Goal: Transaction & Acquisition: Purchase product/service

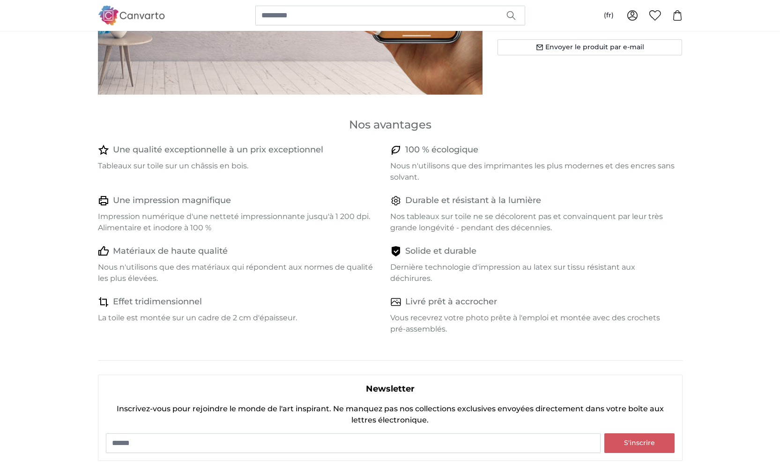
scroll to position [313, 0]
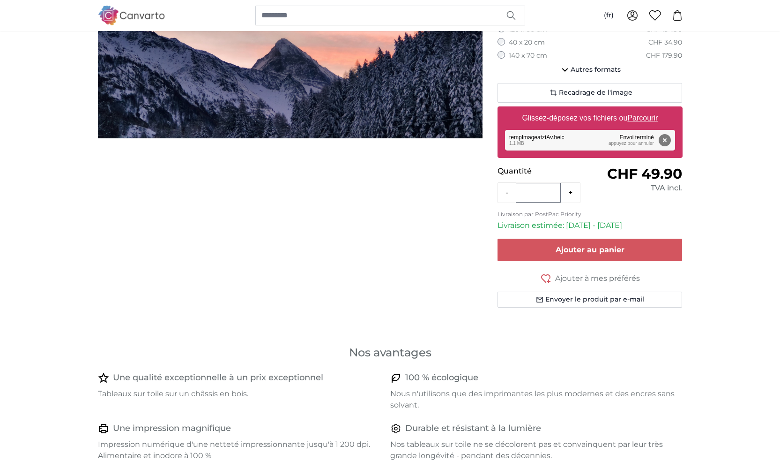
scroll to position [127, 0]
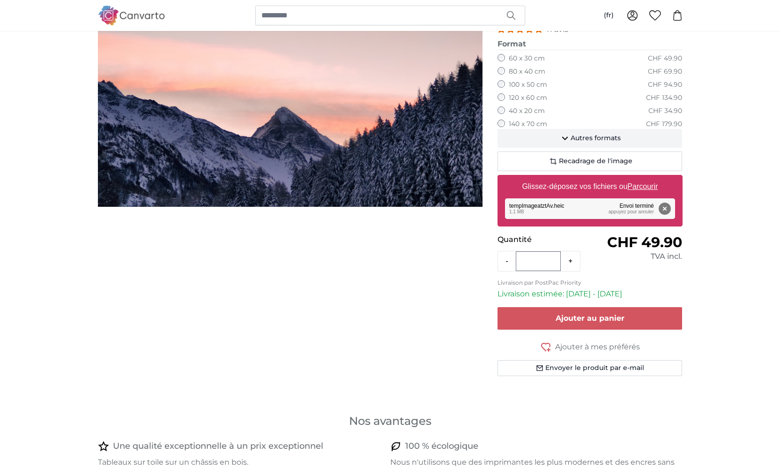
click at [583, 134] on span "Autres formats" at bounding box center [596, 138] width 50 height 9
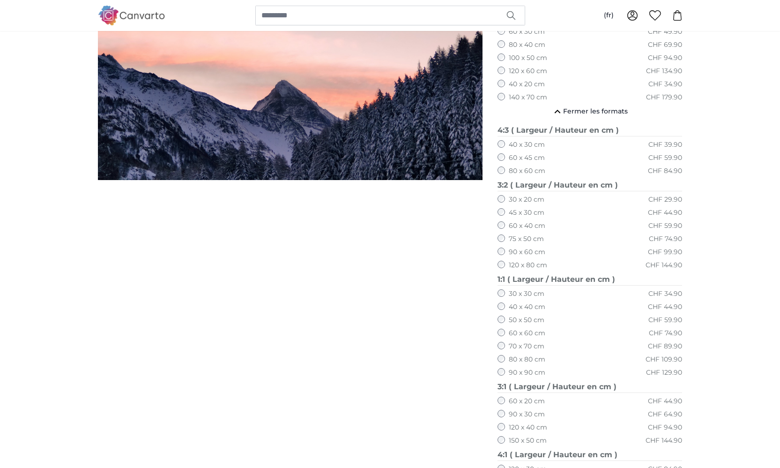
scroll to position [120, 0]
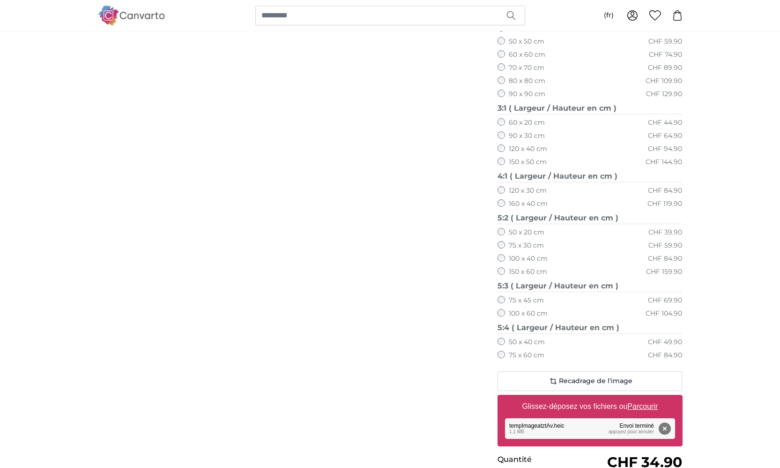
scroll to position [510, 0]
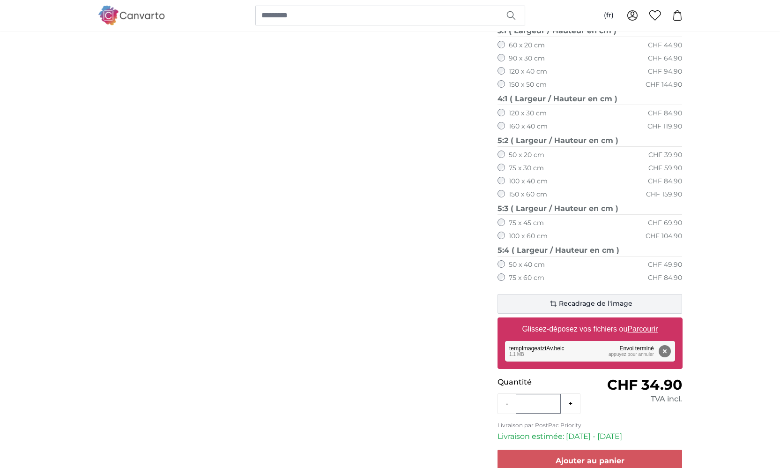
click at [554, 298] on icon "button" at bounding box center [553, 303] width 11 height 11
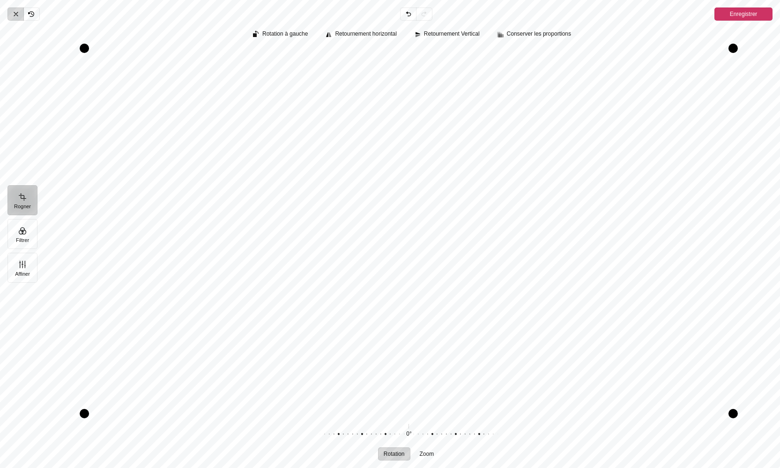
click at [16, 15] on icon "Pintura" at bounding box center [15, 13] width 7 height 7
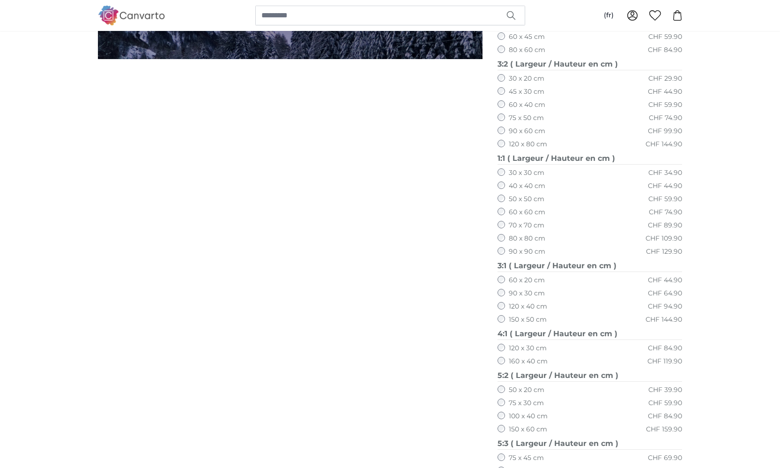
scroll to position [75, 0]
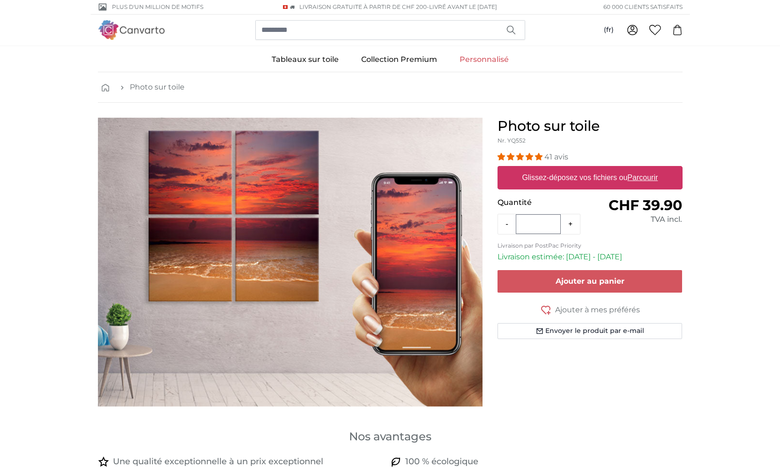
click at [648, 175] on u "Parcourir" at bounding box center [642, 177] width 30 height 8
click at [648, 169] on input "Glissez-déposez vos fichiers ou Parcourir" at bounding box center [590, 167] width 185 height 3
type input "**********"
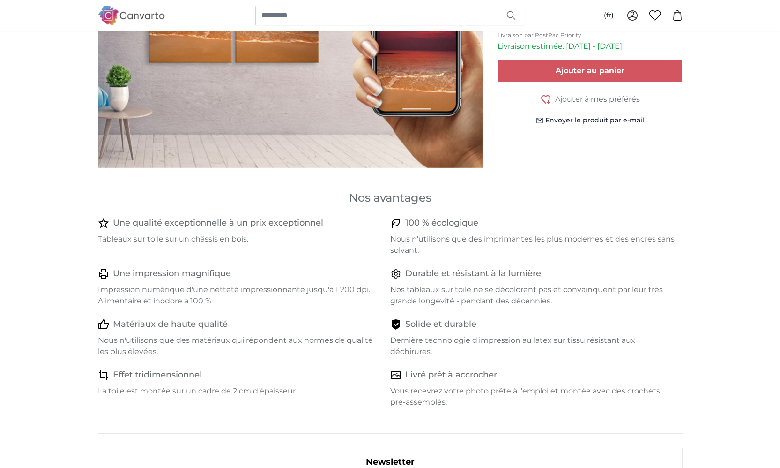
scroll to position [219, 0]
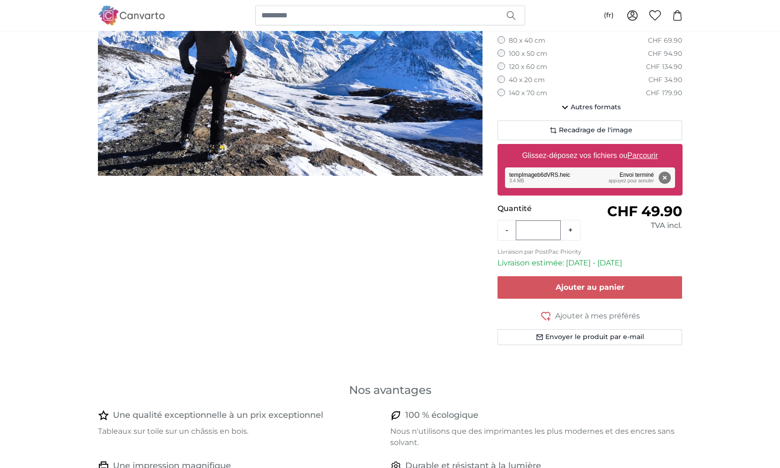
scroll to position [83, 0]
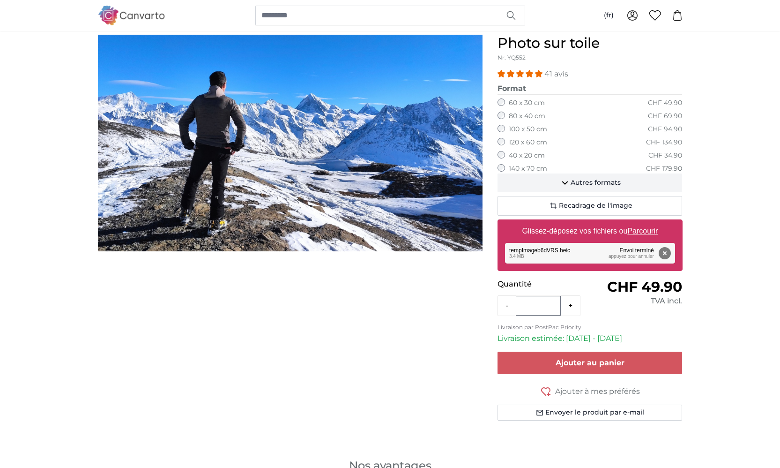
click at [591, 178] on span "Autres formats" at bounding box center [596, 182] width 50 height 9
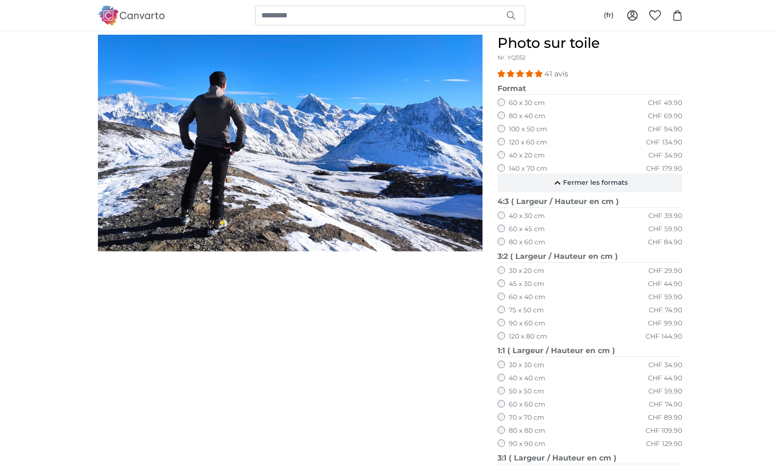
click at [581, 179] on span "Fermer les formats" at bounding box center [595, 182] width 65 height 9
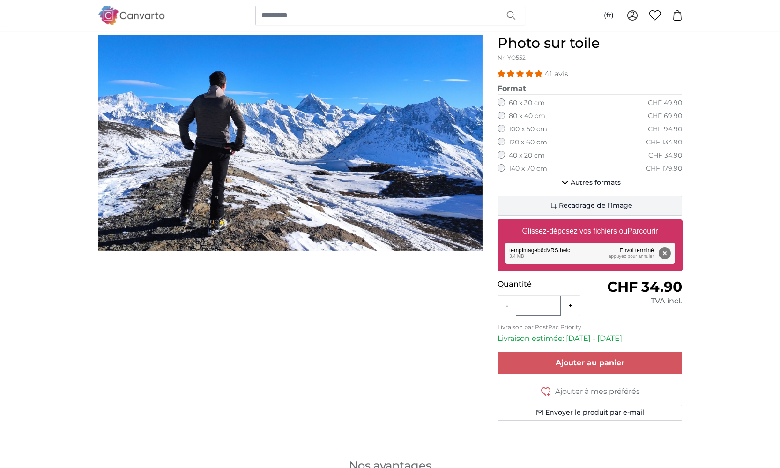
click at [584, 205] on span "Recadrage de l'image" at bounding box center [596, 205] width 74 height 9
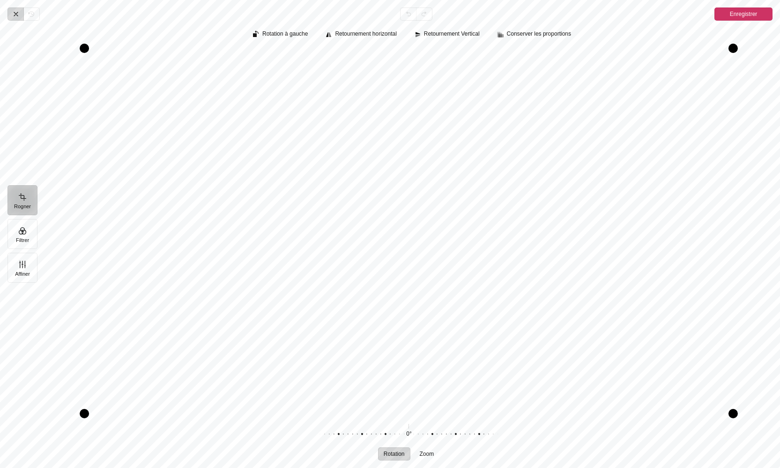
click at [17, 14] on icon "Pintura" at bounding box center [15, 13] width 7 height 7
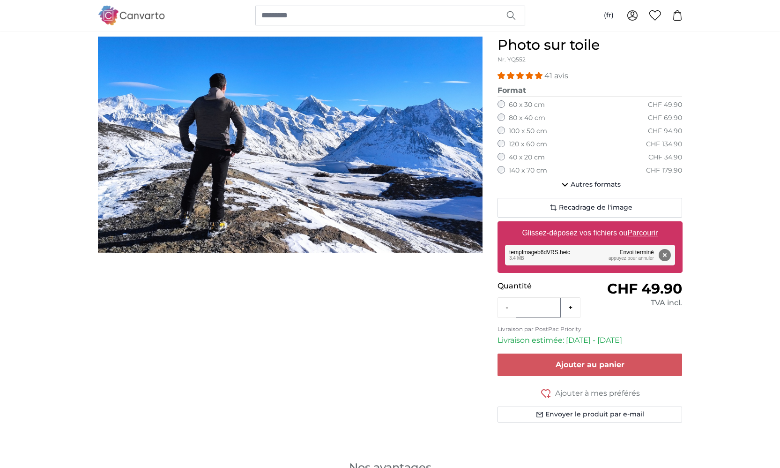
scroll to position [93, 0]
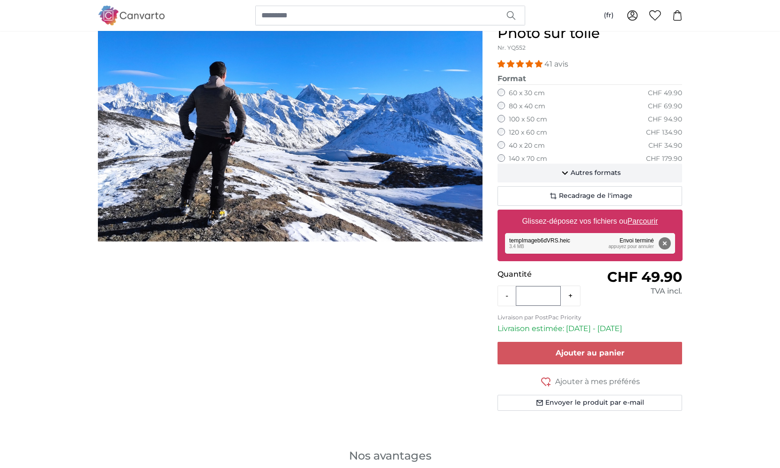
click at [578, 169] on span "Autres formats" at bounding box center [596, 172] width 50 height 9
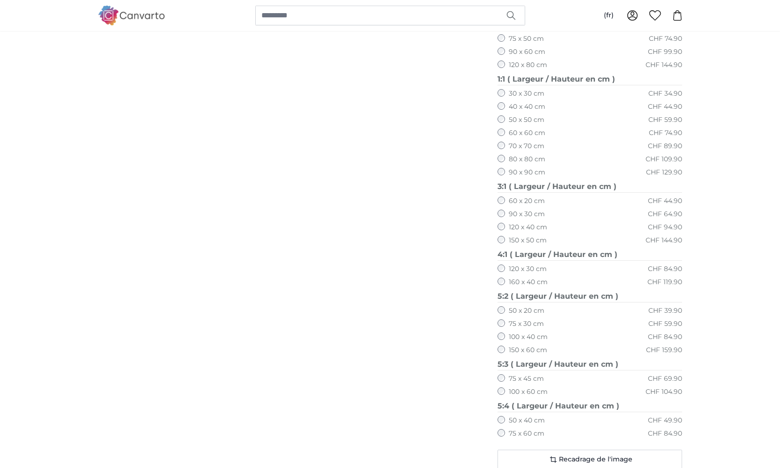
scroll to position [542, 0]
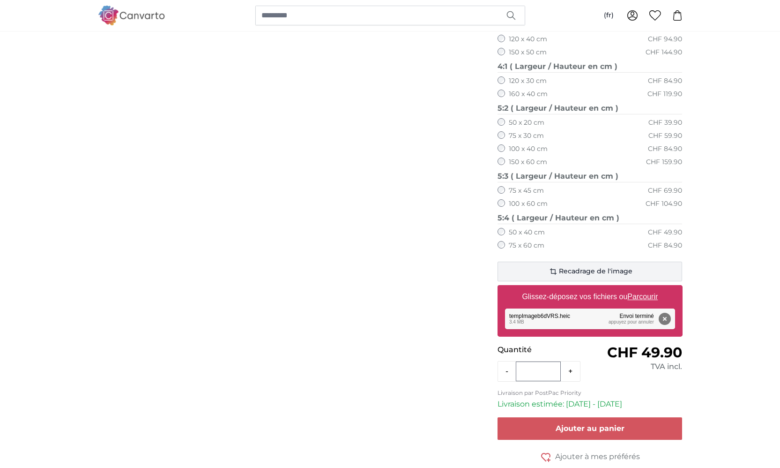
click at [557, 266] on icon "button" at bounding box center [553, 271] width 11 height 11
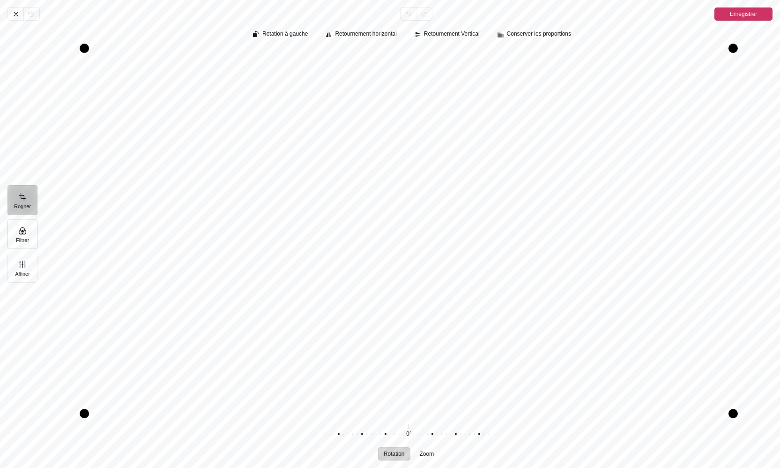
click at [21, 230] on button "Filtrer" at bounding box center [22, 234] width 30 height 30
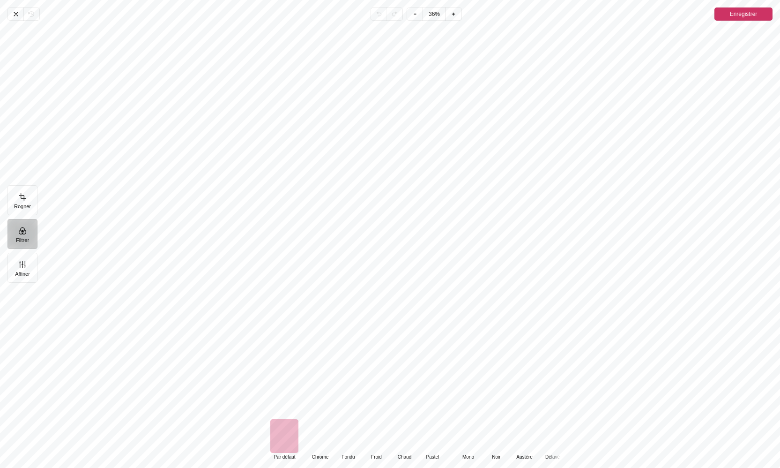
click at [465, 442] on div "Pintura" at bounding box center [468, 436] width 28 height 34
click at [501, 444] on div "Pintura" at bounding box center [496, 436] width 28 height 34
drag, startPoint x: 550, startPoint y: 440, endPoint x: 483, endPoint y: 434, distance: 67.3
click at [483, 434] on div "Default Par défaut Classic Chrome Fondu Froid Chaud Pastel Monochrome Mono Noir…" at bounding box center [402, 439] width 431 height 41
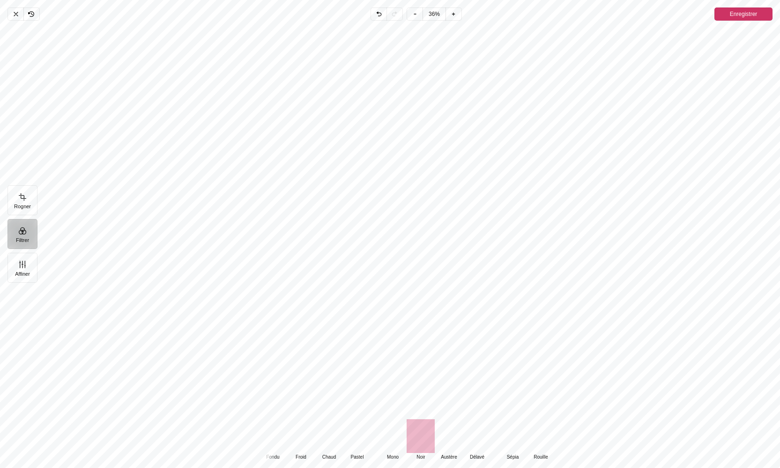
click at [511, 440] on div "Pintura" at bounding box center [512, 436] width 28 height 34
click at [394, 439] on div "Pintura" at bounding box center [393, 436] width 28 height 34
click at [16, 15] on icon "Pintura" at bounding box center [15, 13] width 7 height 7
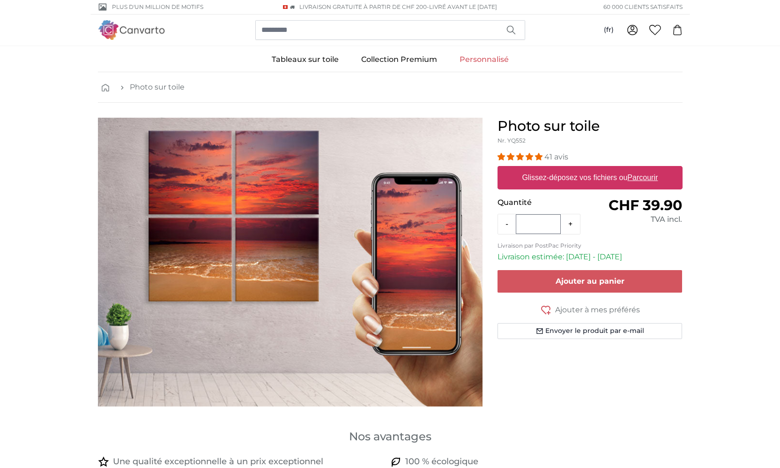
click at [647, 179] on u "Parcourir" at bounding box center [642, 177] width 30 height 8
click at [647, 169] on input "Glissez-déposez vos fichiers ou Parcourir" at bounding box center [590, 167] width 185 height 3
type input "**********"
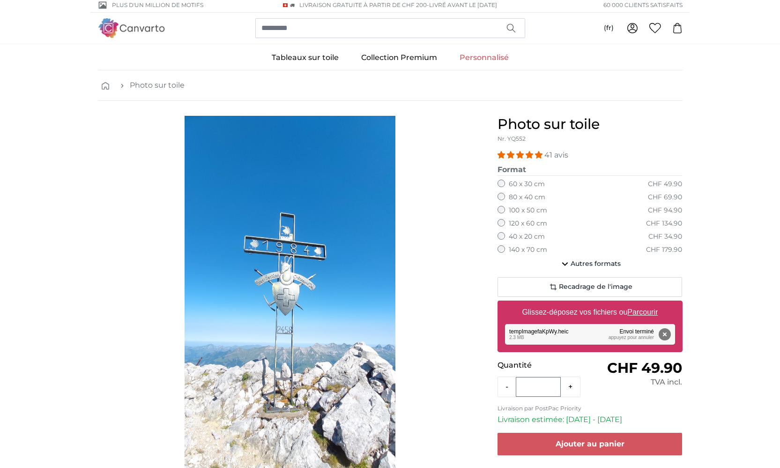
scroll to position [4, 0]
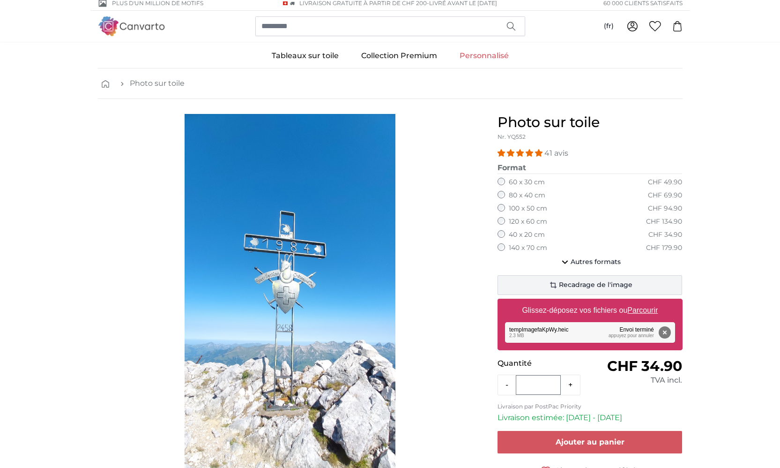
click at [575, 282] on span "Recadrage de l'image" at bounding box center [596, 284] width 74 height 9
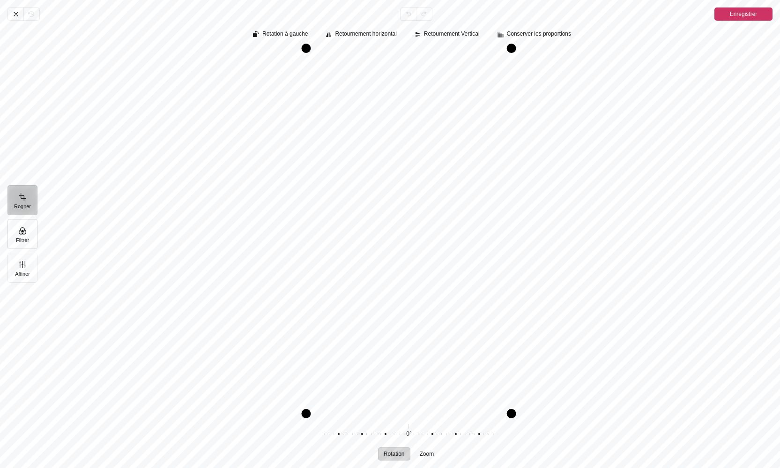
click at [22, 234] on button "Filtrer" at bounding box center [22, 234] width 30 height 30
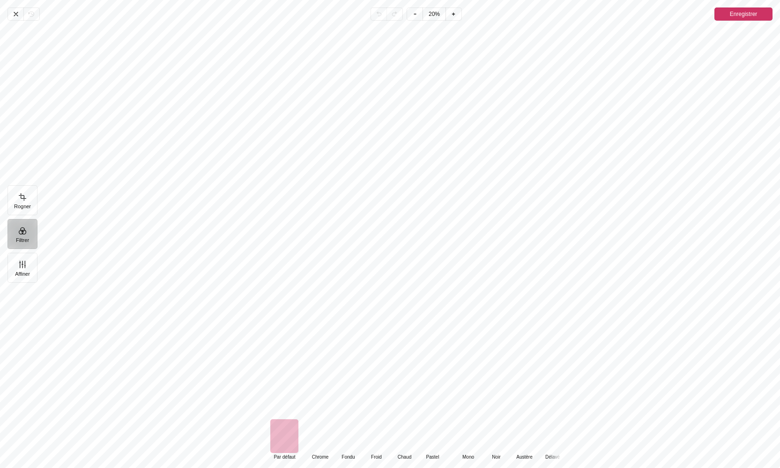
click at [464, 432] on div "Pintura" at bounding box center [468, 436] width 28 height 34
click at [499, 434] on div "Pintura" at bounding box center [496, 436] width 28 height 34
drag, startPoint x: 563, startPoint y: 442, endPoint x: 501, endPoint y: 442, distance: 61.8
click at [501, 442] on div "Default Par défaut Classic Chrome Fondu Froid Chaud Pastel Monochrome Mono Noir…" at bounding box center [412, 439] width 735 height 41
drag, startPoint x: 553, startPoint y: 444, endPoint x: 394, endPoint y: 431, distance: 158.9
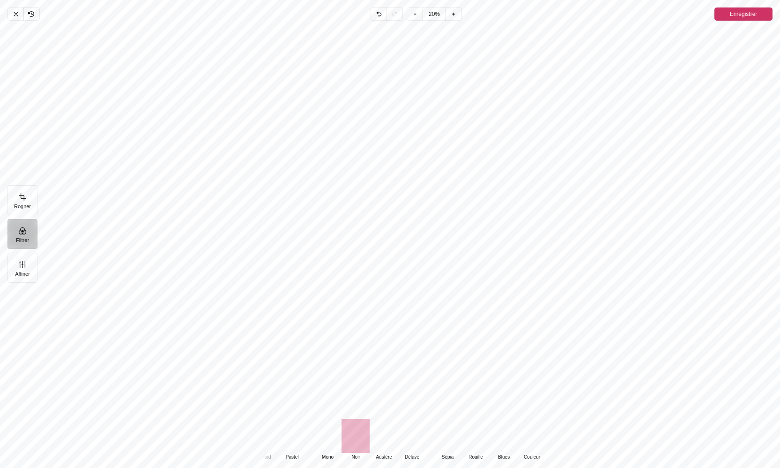
click at [394, 431] on div "Default Par défaut Classic Chrome Fondu Froid Chaud Pastel Monochrome Mono Noir…" at bounding box center [337, 439] width 431 height 41
click at [454, 439] on div "Pintura" at bounding box center [457, 436] width 28 height 34
click at [339, 446] on div "Pintura" at bounding box center [337, 436] width 28 height 34
click at [12, 14] on icon "Pintura" at bounding box center [15, 13] width 7 height 7
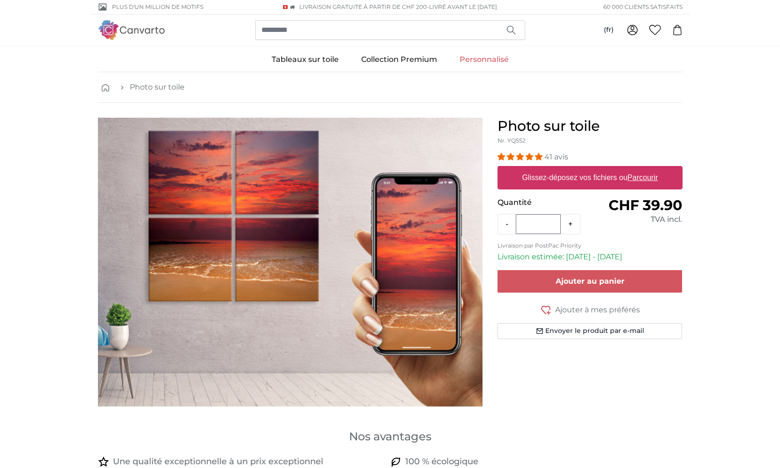
click at [648, 181] on u "Parcourir" at bounding box center [642, 177] width 30 height 8
click at [648, 169] on input "Glissez-déposez vos fichiers ou Parcourir" at bounding box center [590, 167] width 185 height 3
type input "**********"
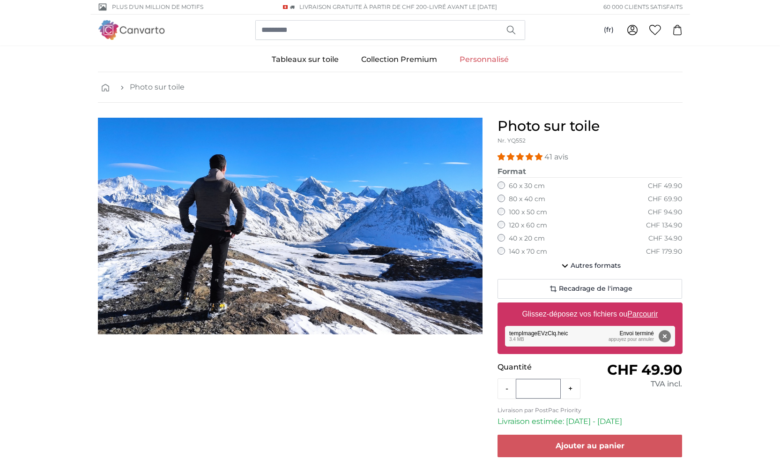
click at [346, 235] on img "1 of 1" at bounding box center [290, 226] width 385 height 216
click at [589, 285] on span "Recadrage de l'image" at bounding box center [596, 288] width 74 height 9
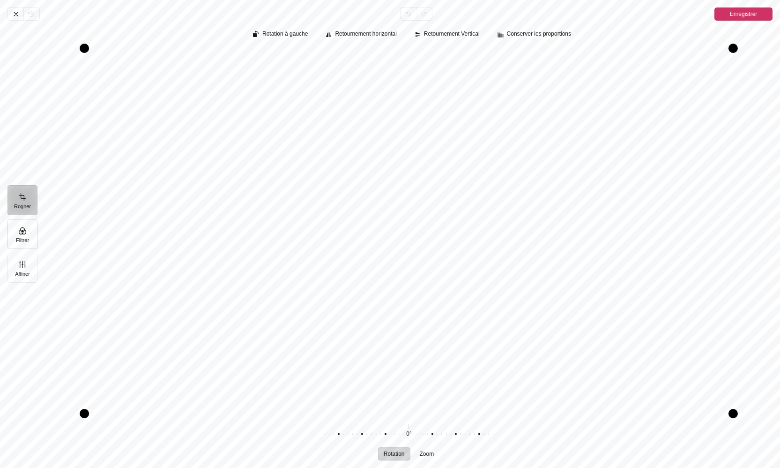
click at [24, 231] on button "Filtrer" at bounding box center [22, 234] width 30 height 30
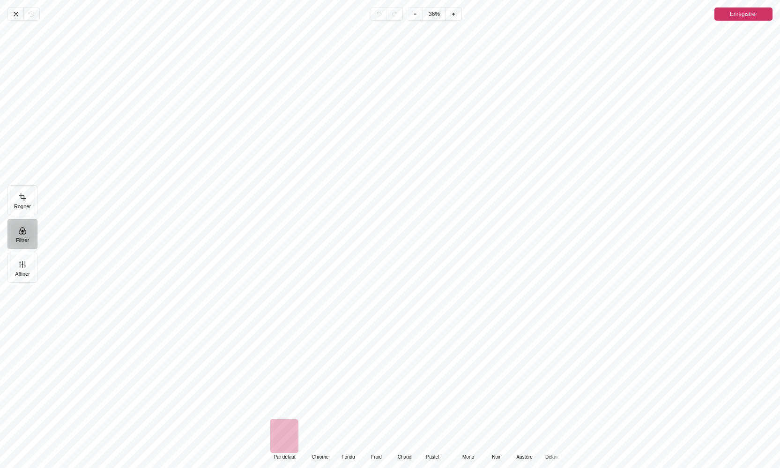
click at [468, 441] on div "Pintura" at bounding box center [468, 436] width 28 height 34
click at [14, 14] on icon "Pintura" at bounding box center [15, 13] width 7 height 7
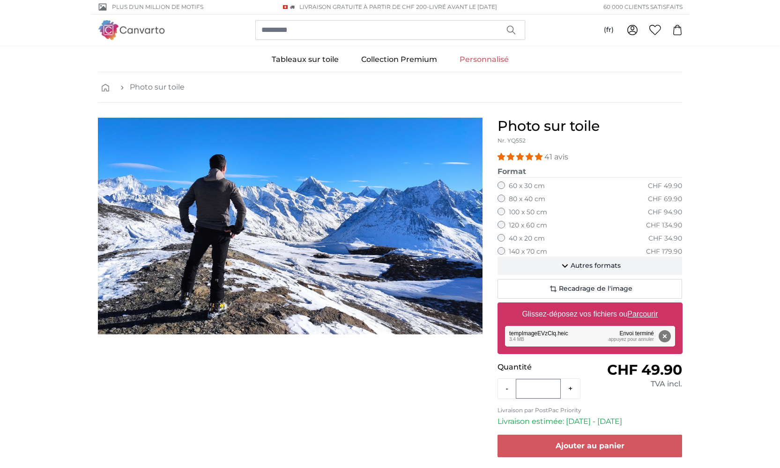
click at [573, 261] on span "Autres formats" at bounding box center [596, 265] width 50 height 9
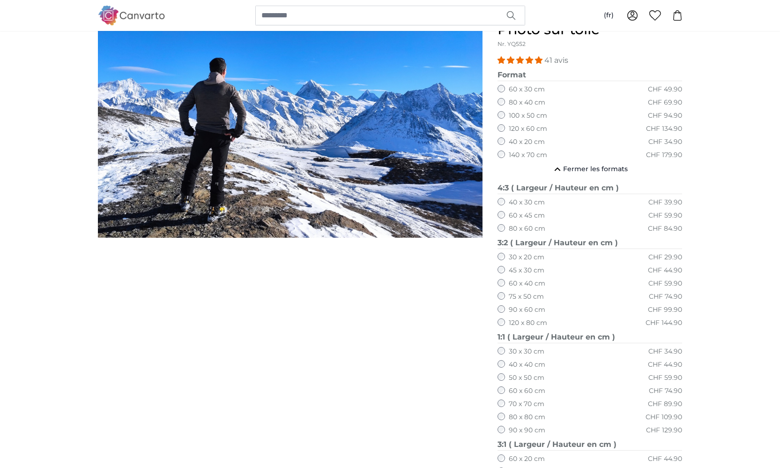
scroll to position [115, 0]
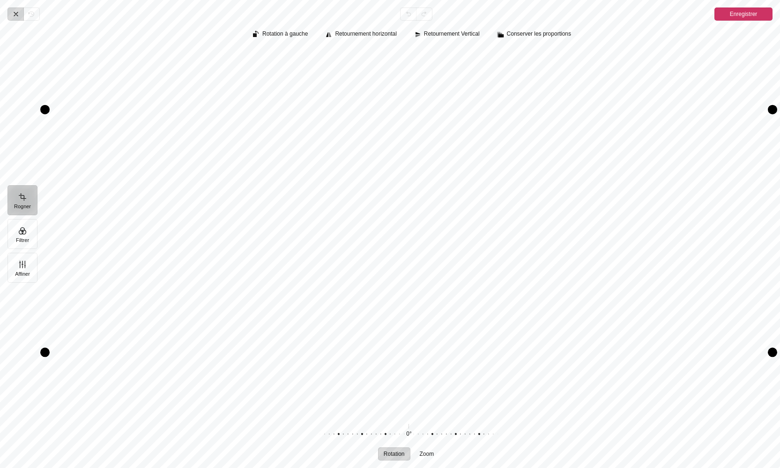
click at [16, 13] on icon "Pintura" at bounding box center [15, 13] width 7 height 7
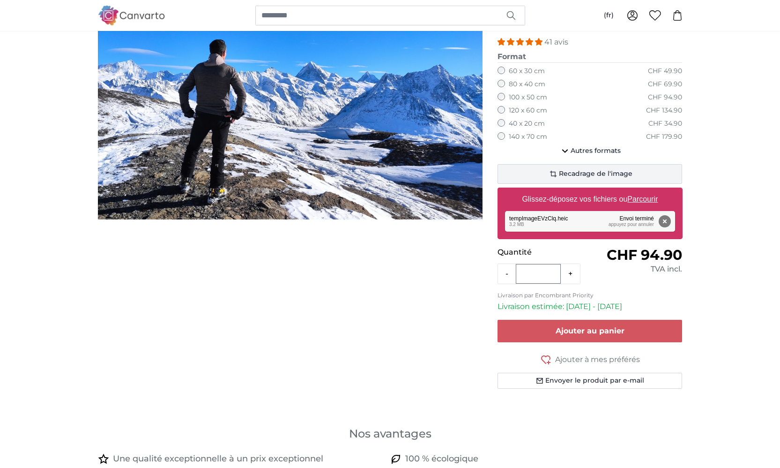
click at [586, 172] on span "Recadrage de l'image" at bounding box center [596, 173] width 74 height 9
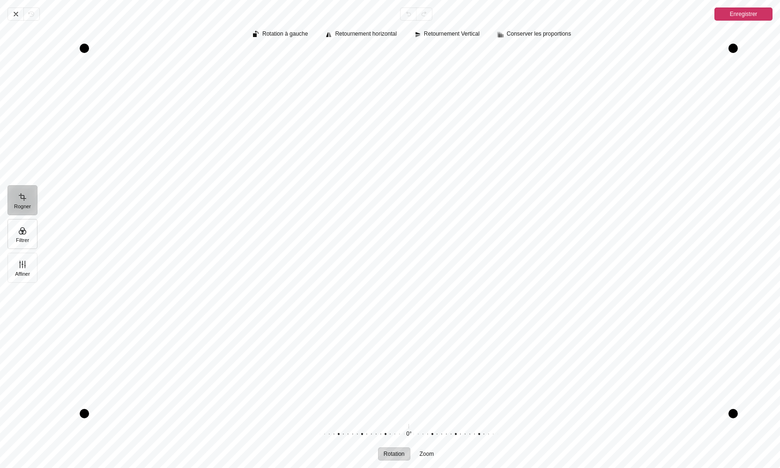
click at [25, 239] on button "Filtrer" at bounding box center [22, 234] width 30 height 30
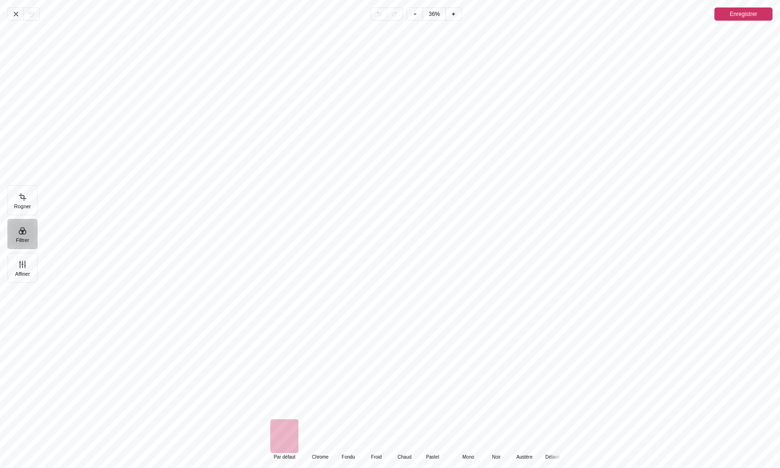
click at [464, 433] on div "Pintura" at bounding box center [468, 436] width 28 height 34
click at [15, 14] on icon "Pintura" at bounding box center [16, 14] width 4 height 4
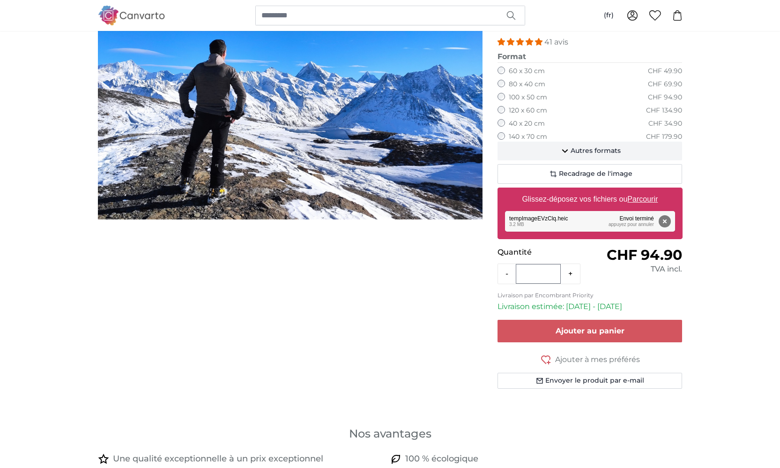
click at [580, 149] on span "Autres formats" at bounding box center [596, 150] width 50 height 9
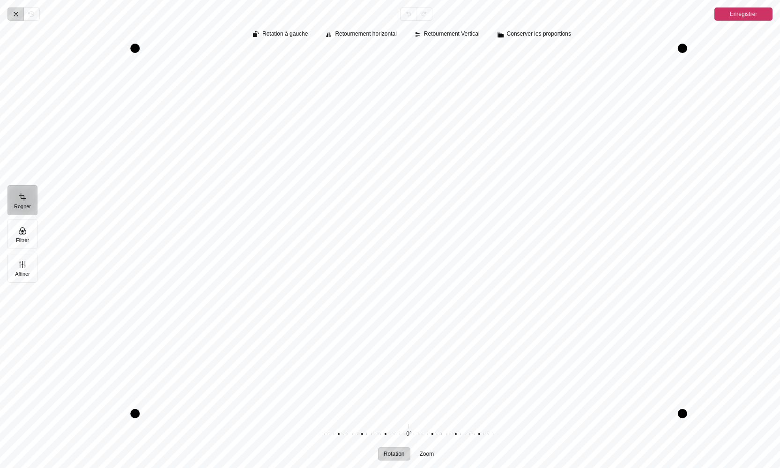
click at [16, 14] on icon "Pintura" at bounding box center [15, 13] width 7 height 7
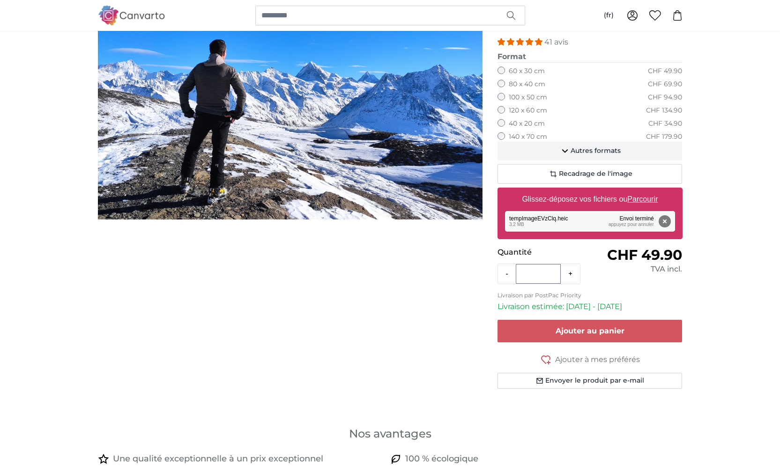
click at [566, 146] on icon "button" at bounding box center [564, 150] width 11 height 11
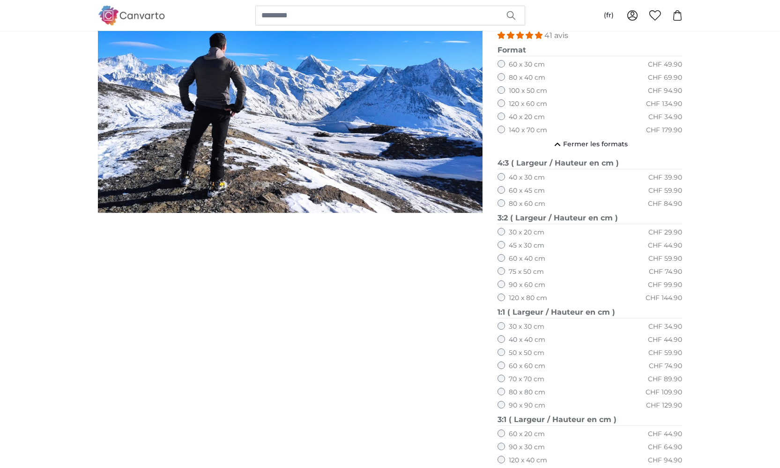
scroll to position [133, 0]
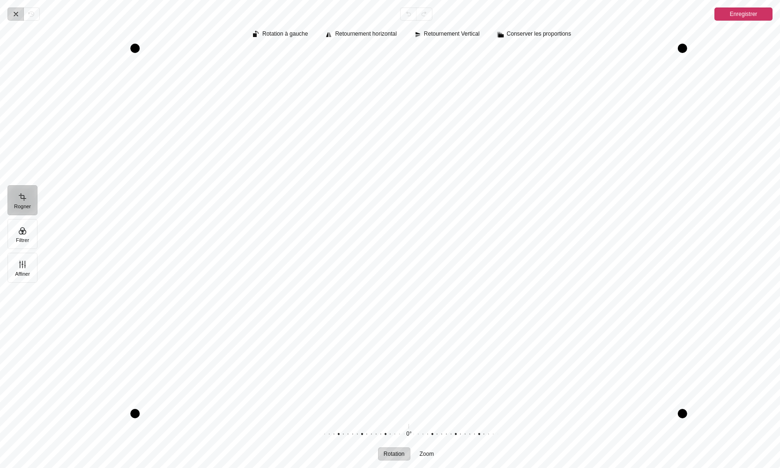
click at [13, 15] on icon "Pintura" at bounding box center [15, 13] width 7 height 7
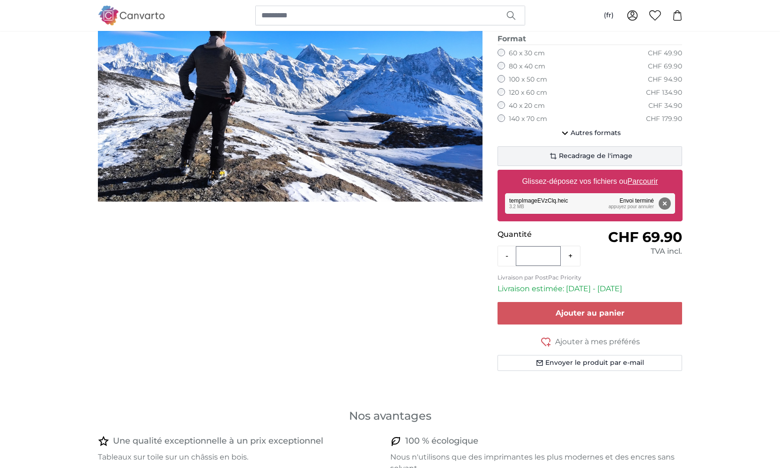
click at [568, 153] on span "Recadrage de l'image" at bounding box center [596, 155] width 74 height 9
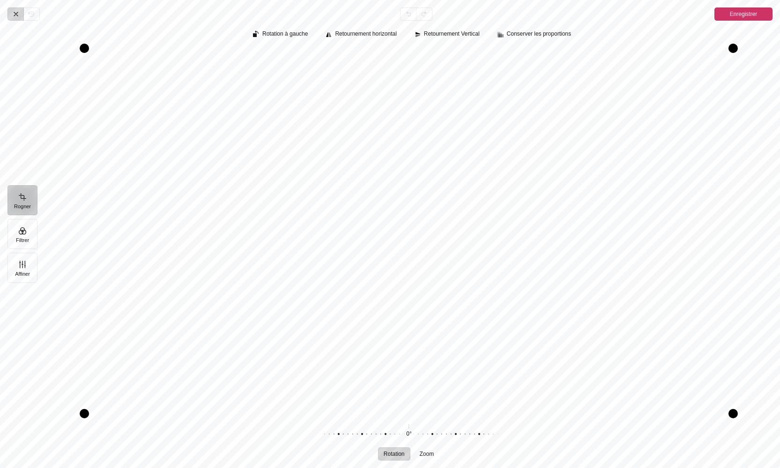
click at [17, 14] on icon "Pintura" at bounding box center [15, 13] width 7 height 7
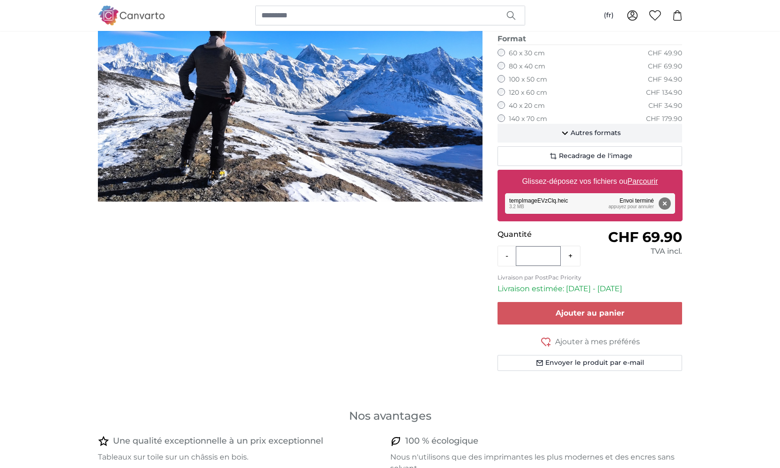
click at [565, 129] on icon "button" at bounding box center [564, 132] width 11 height 11
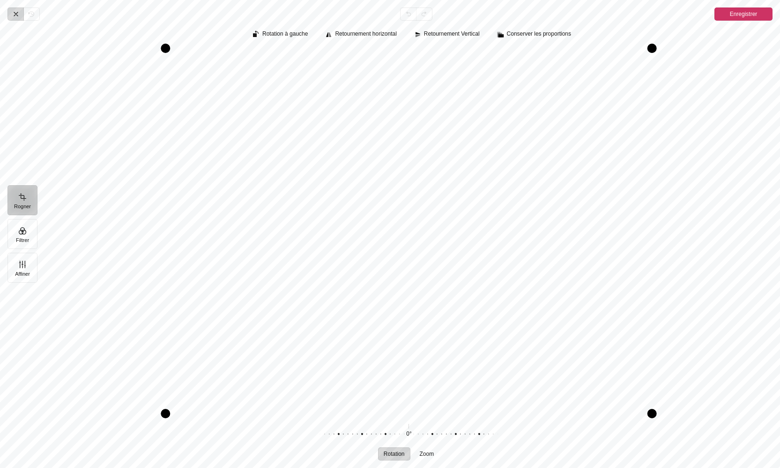
click at [14, 12] on icon "Pintura" at bounding box center [15, 13] width 7 height 7
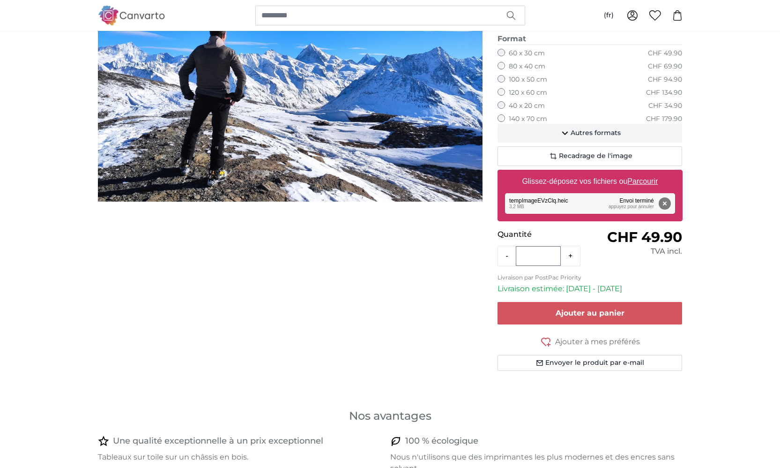
click at [565, 132] on icon "button" at bounding box center [565, 134] width 6 height 4
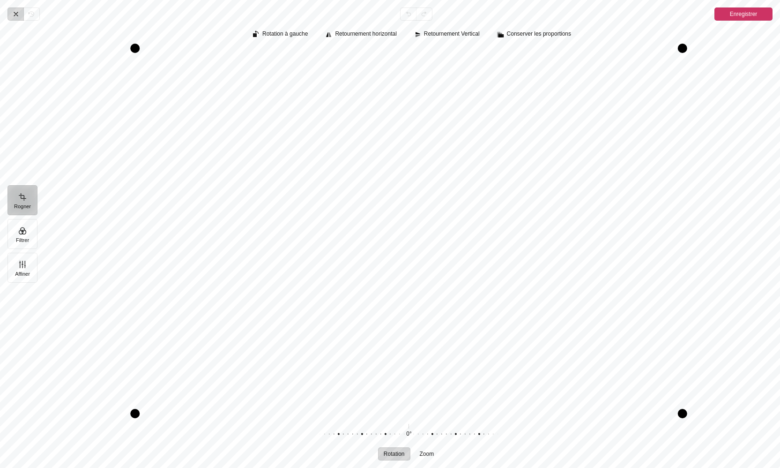
click at [12, 13] on icon "Pintura" at bounding box center [15, 13] width 7 height 7
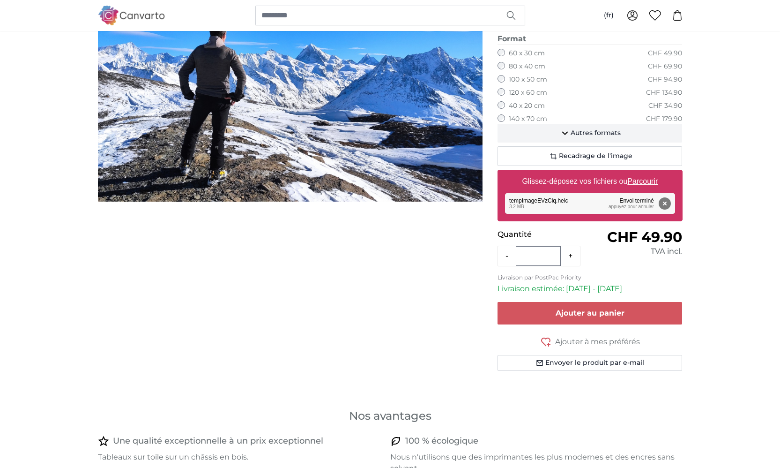
click at [563, 129] on icon "button" at bounding box center [564, 132] width 11 height 11
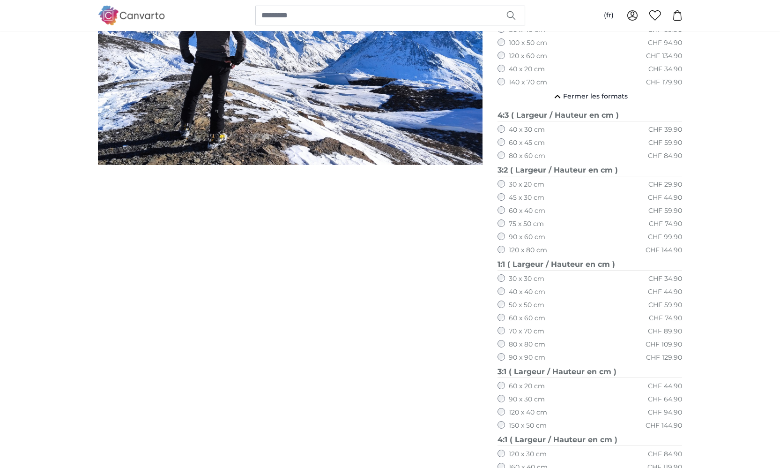
scroll to position [186, 0]
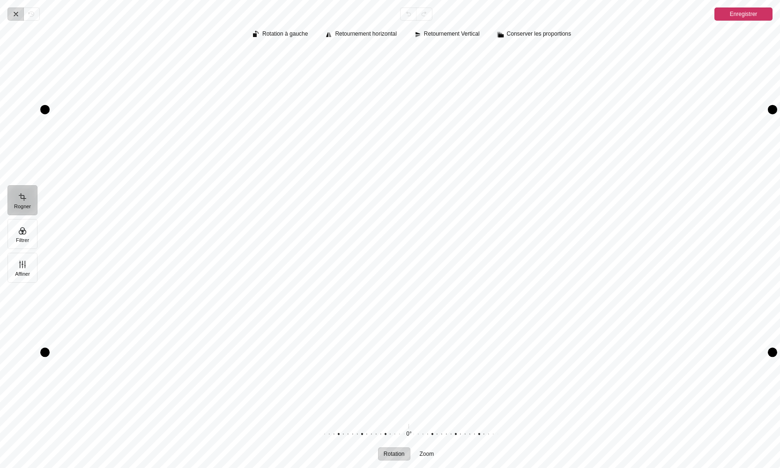
click at [14, 15] on icon "Pintura" at bounding box center [15, 13] width 7 height 7
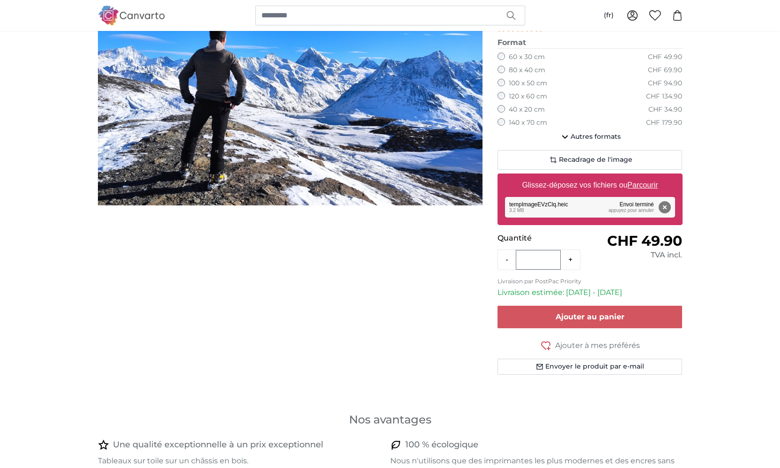
scroll to position [104, 0]
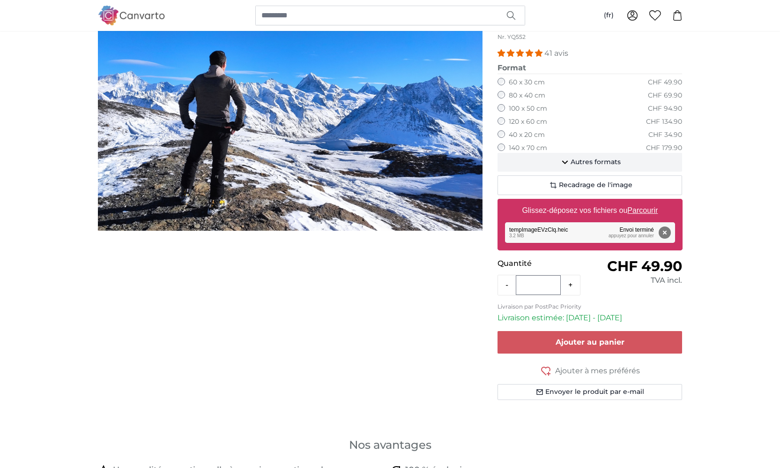
click at [578, 158] on span "Autres formats" at bounding box center [596, 161] width 50 height 9
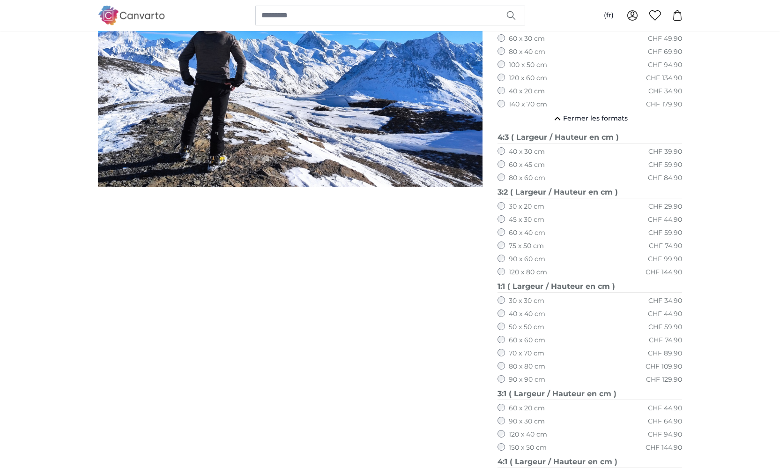
scroll to position [162, 0]
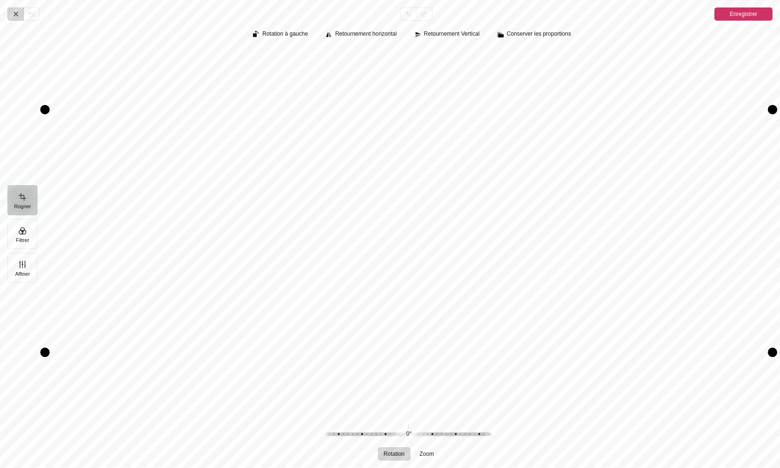
click at [16, 15] on icon "Pintura" at bounding box center [15, 13] width 7 height 7
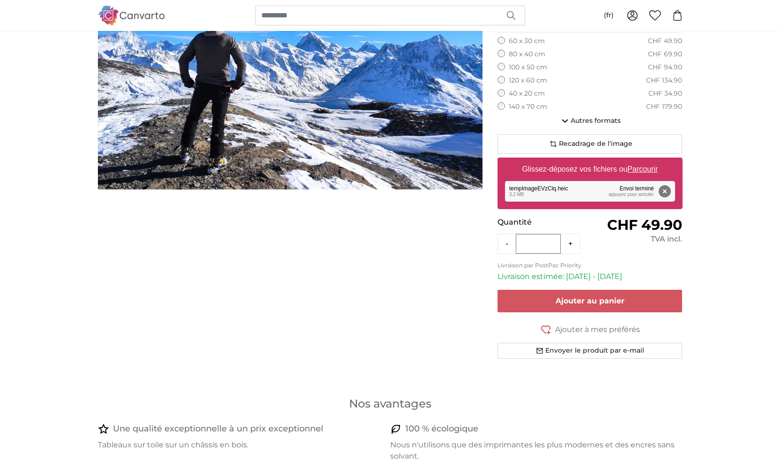
scroll to position [129, 0]
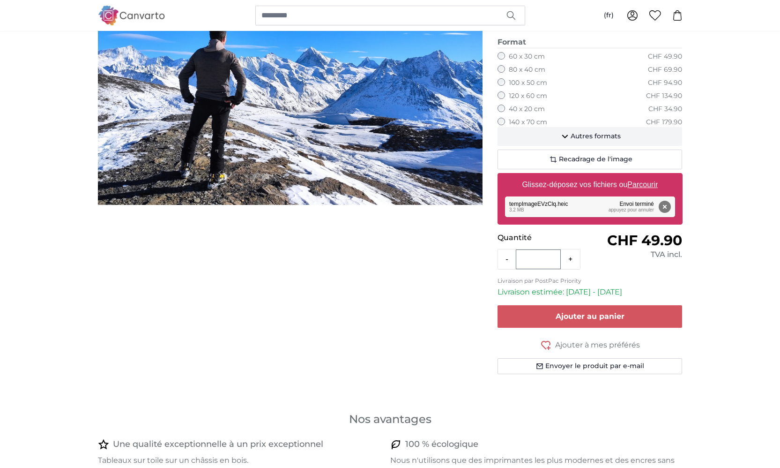
click at [596, 134] on span "Autres formats" at bounding box center [596, 136] width 50 height 9
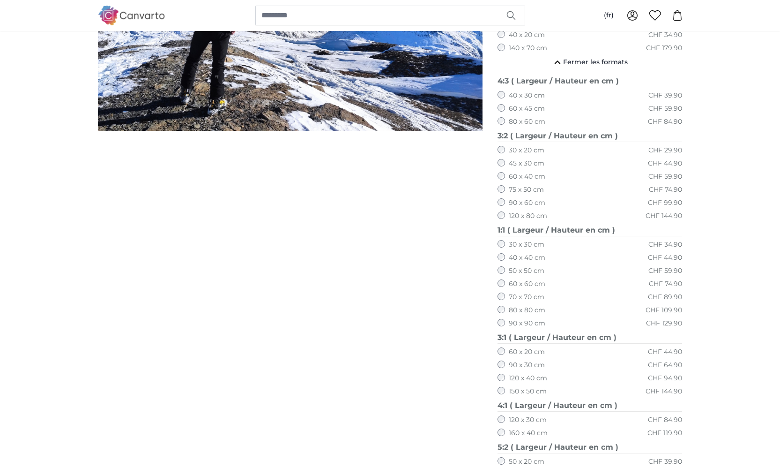
scroll to position [263, 0]
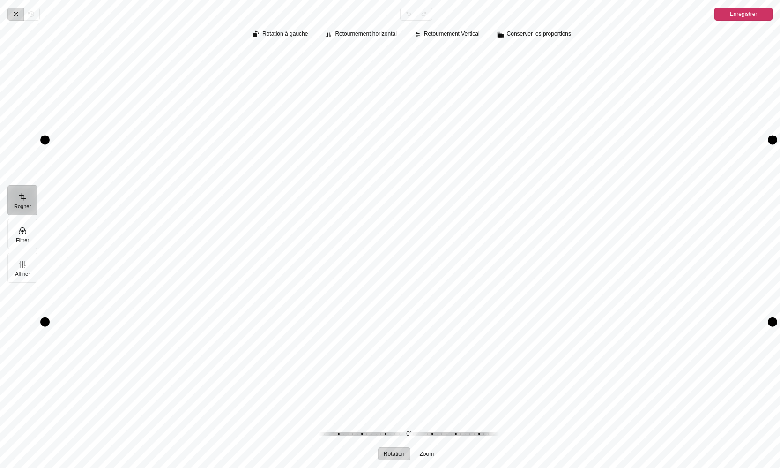
click at [15, 13] on icon "Pintura" at bounding box center [16, 14] width 4 height 4
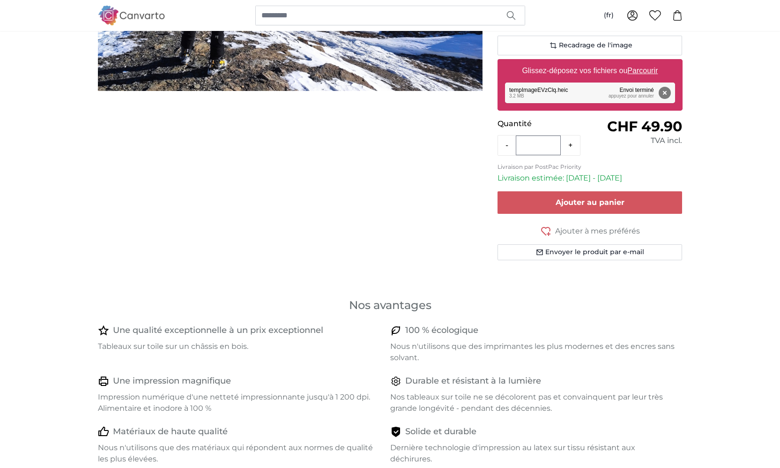
scroll to position [102, 0]
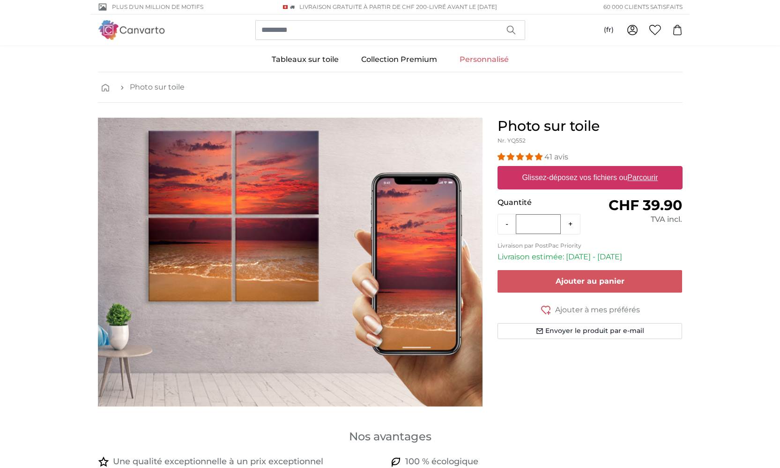
click at [641, 179] on u "Parcourir" at bounding box center [642, 177] width 30 height 8
click at [641, 169] on input "Glissez-déposez vos fichiers ou Parcourir" at bounding box center [590, 167] width 185 height 3
type input "**********"
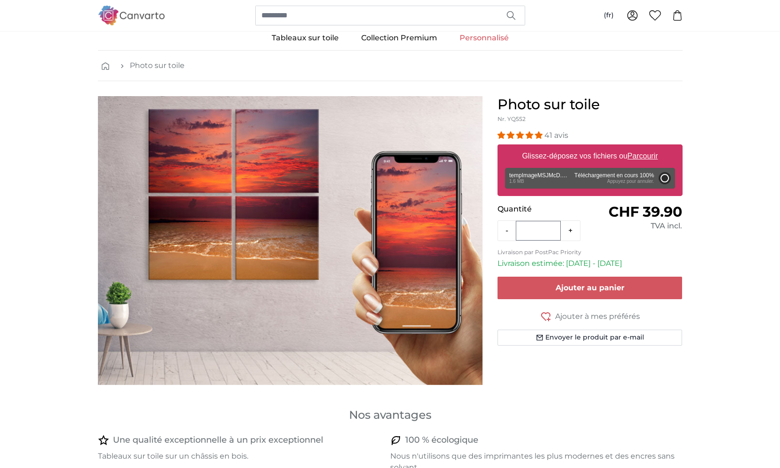
scroll to position [80, 0]
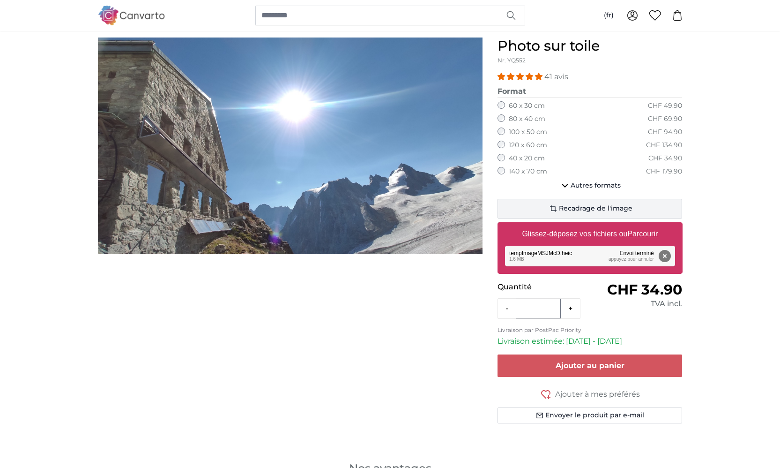
click at [573, 205] on span "Recadrage de l'image" at bounding box center [596, 208] width 74 height 9
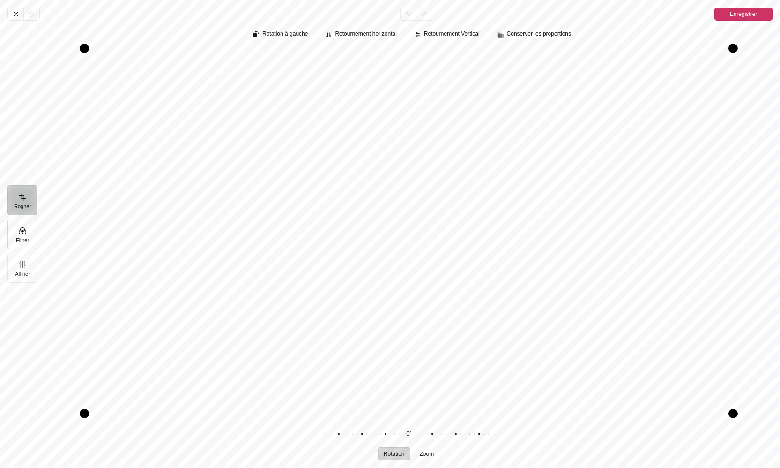
click at [23, 233] on button "Filtrer" at bounding box center [22, 234] width 30 height 30
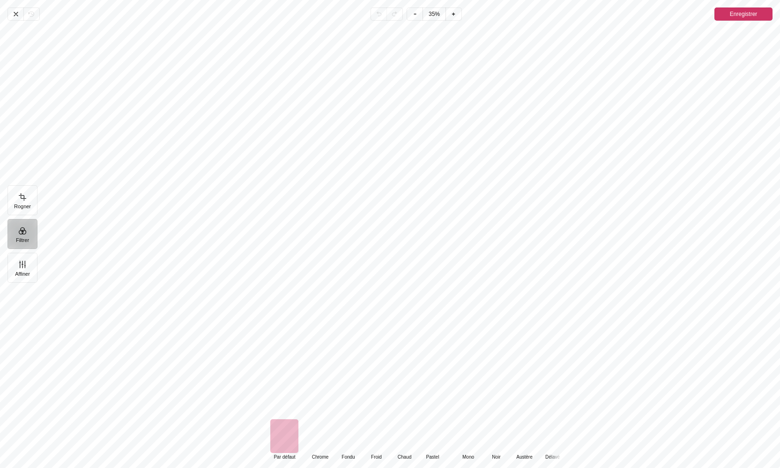
click at [464, 439] on div "Pintura" at bounding box center [468, 436] width 28 height 34
click at [493, 440] on div "Pintura" at bounding box center [496, 436] width 28 height 34
click at [472, 439] on div "Pintura" at bounding box center [468, 436] width 28 height 34
click at [490, 438] on div "Pintura" at bounding box center [496, 436] width 28 height 34
click at [463, 437] on div "Pintura" at bounding box center [468, 436] width 28 height 34
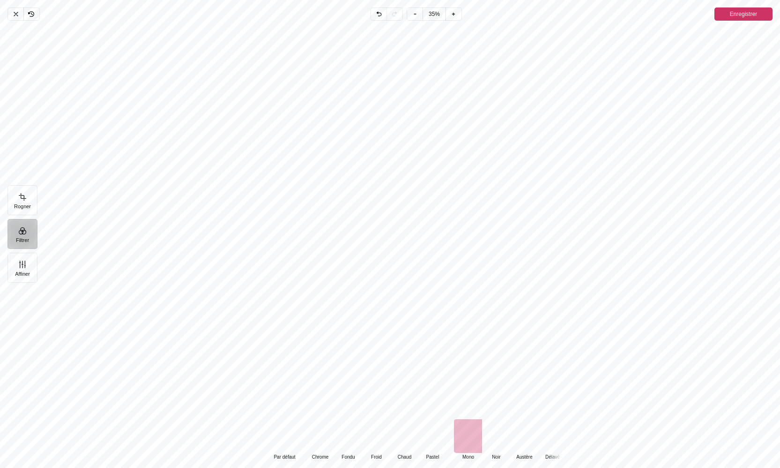
drag, startPoint x: 565, startPoint y: 444, endPoint x: 580, endPoint y: 444, distance: 14.5
click at [580, 444] on div "Default Par défaut Classic Chrome Fondu Froid Chaud Pastel Monochrome Mono Noir…" at bounding box center [412, 439] width 735 height 41
drag, startPoint x: 531, startPoint y: 440, endPoint x: 433, endPoint y: 427, distance: 98.3
click at [433, 427] on div "Default Par défaut Classic Chrome Fondu Froid Chaud Pastel Monochrome Mono Noir…" at bounding box center [362, 439] width 431 height 41
click at [473, 436] on div "Pintura" at bounding box center [472, 436] width 28 height 34
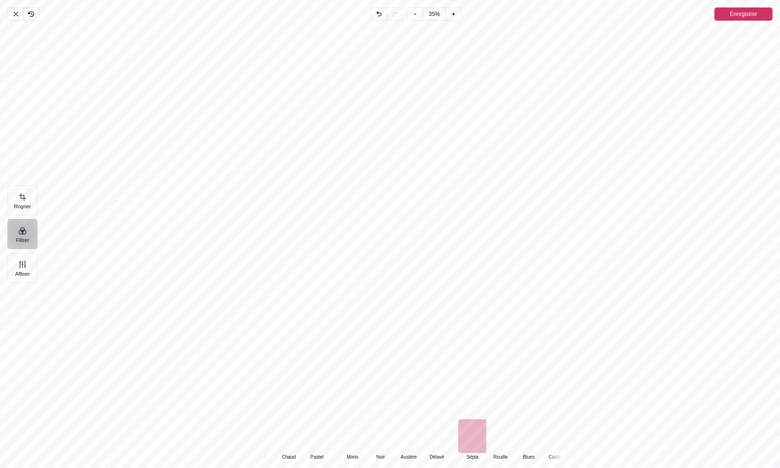
click at [351, 439] on div "Pintura" at bounding box center [352, 436] width 28 height 34
click at [15, 14] on icon "Pintura" at bounding box center [15, 13] width 7 height 7
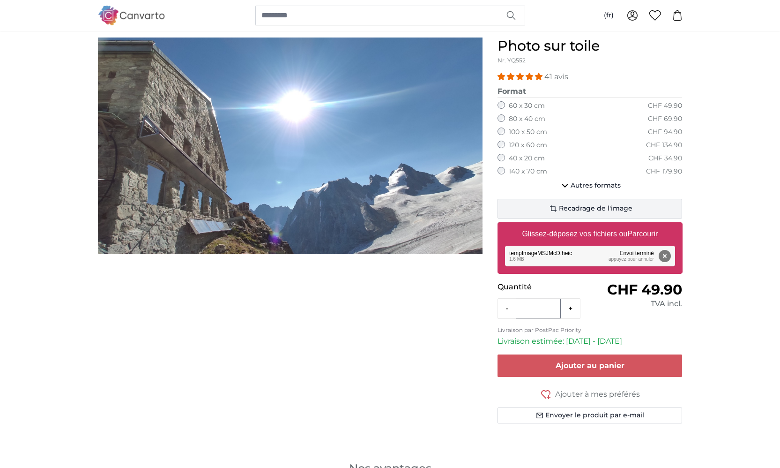
click at [568, 207] on span "Recadrage de l'image" at bounding box center [596, 208] width 74 height 9
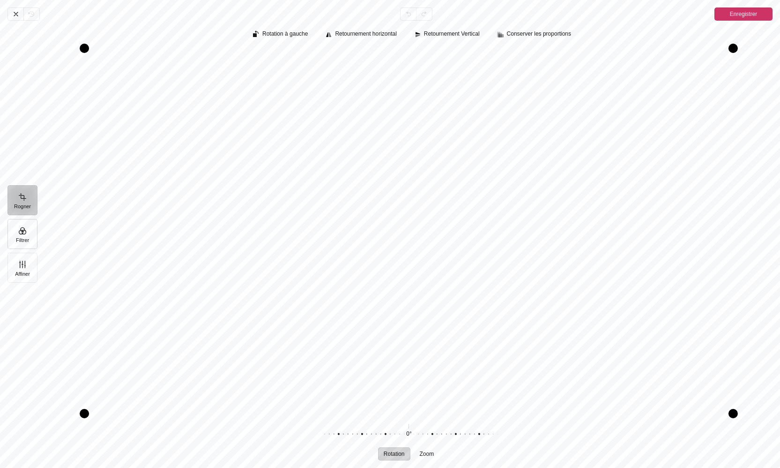
click at [29, 233] on button "Filtrer" at bounding box center [22, 234] width 30 height 30
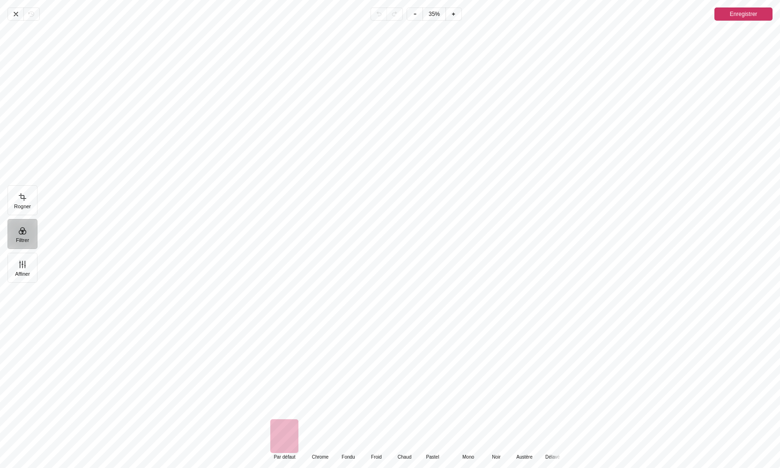
click at [465, 433] on div "Pintura" at bounding box center [468, 436] width 28 height 34
click at [15, 15] on icon "Pintura" at bounding box center [15, 13] width 7 height 7
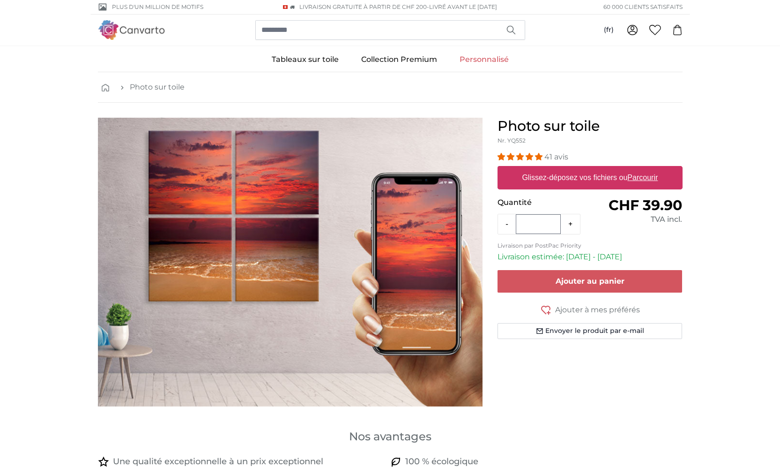
click at [650, 179] on u "Parcourir" at bounding box center [642, 177] width 30 height 8
click at [650, 169] on input "Glissez-déposez vos fichiers ou Parcourir" at bounding box center [590, 167] width 185 height 3
type input "**********"
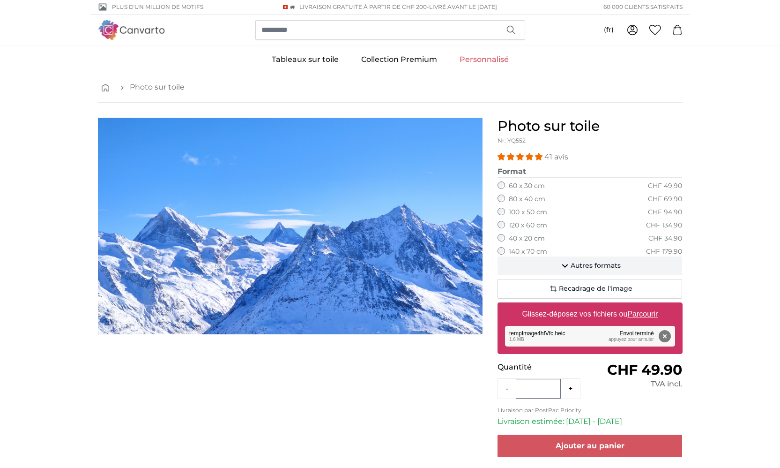
click at [566, 264] on icon "button" at bounding box center [565, 266] width 6 height 4
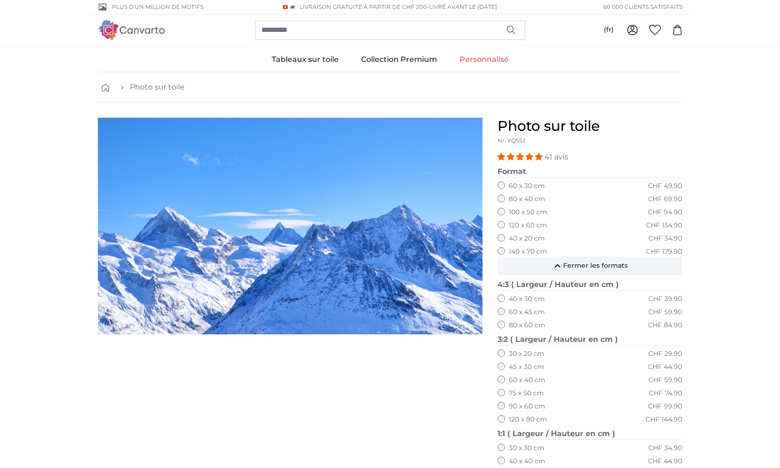
click at [573, 265] on span "Fermer les formats" at bounding box center [595, 265] width 65 height 9
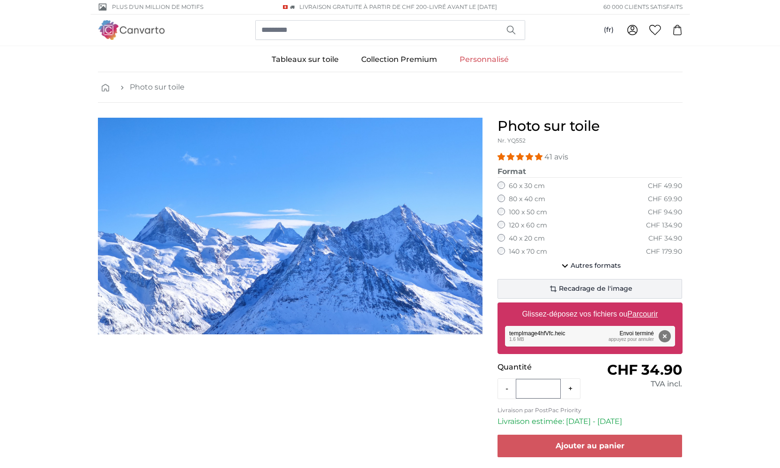
click at [570, 287] on span "Recadrage de l'image" at bounding box center [596, 288] width 74 height 9
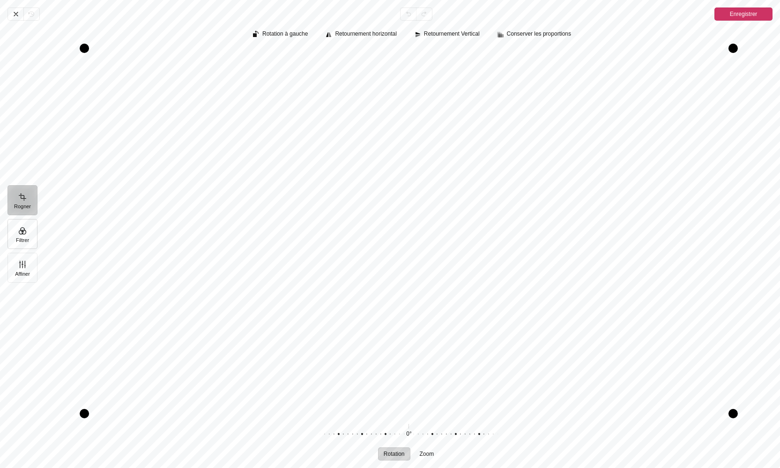
drag, startPoint x: 19, startPoint y: 235, endPoint x: 26, endPoint y: 233, distance: 7.3
click at [20, 235] on button "Filtrer" at bounding box center [22, 234] width 30 height 30
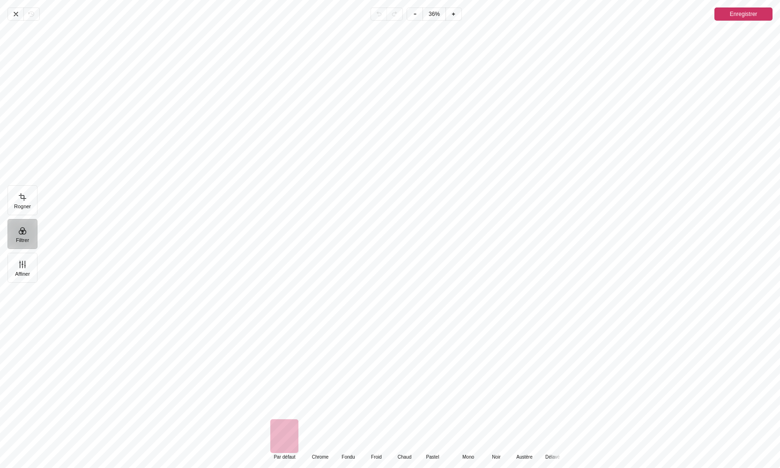
click at [457, 429] on div "Pintura" at bounding box center [468, 436] width 28 height 34
click at [12, 14] on span "Annuler" at bounding box center [15, 13] width 16 height 13
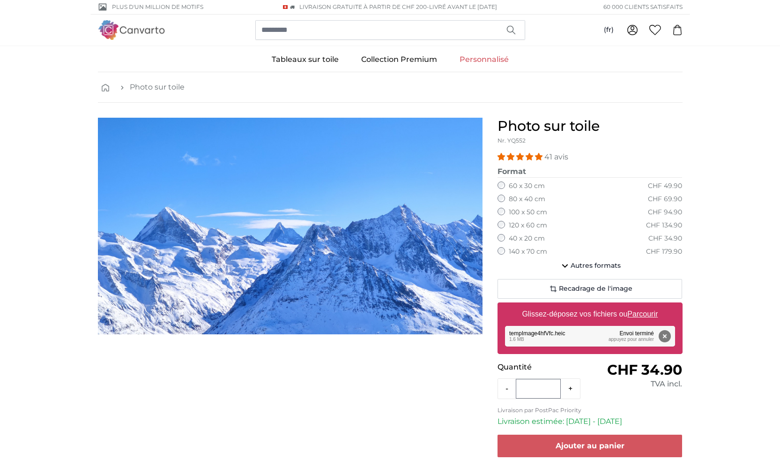
click at [650, 310] on u "Parcourir" at bounding box center [642, 314] width 30 height 8
click at [650, 305] on input "Glissez-déposez vos fichiers ou Parcourir" at bounding box center [590, 303] width 185 height 3
type input "**********"
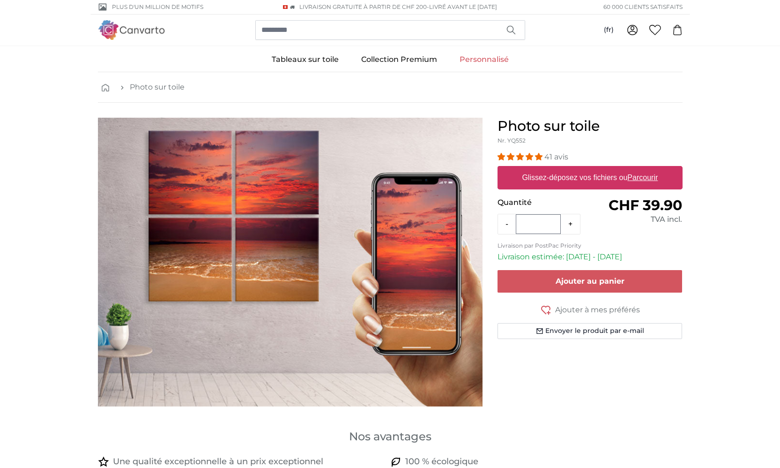
click at [644, 177] on u "Parcourir" at bounding box center [642, 177] width 30 height 8
click at [644, 169] on input "Glissez-déposez vos fichiers ou Parcourir" at bounding box center [590, 167] width 185 height 3
type input "**********"
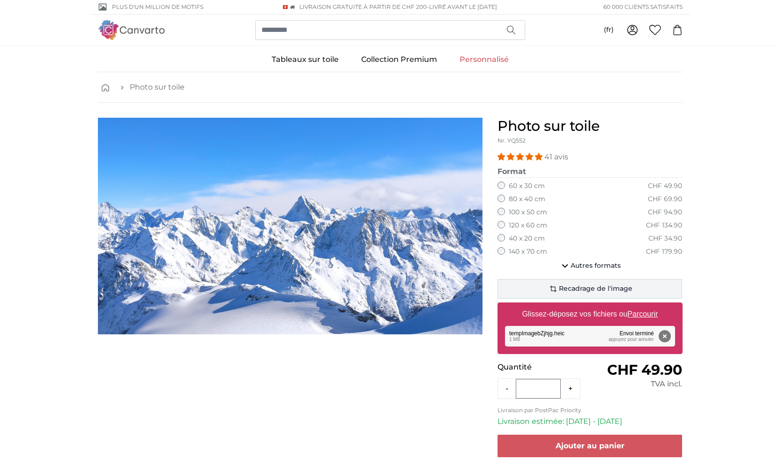
click at [575, 287] on span "Recadrage de l'image" at bounding box center [596, 288] width 74 height 9
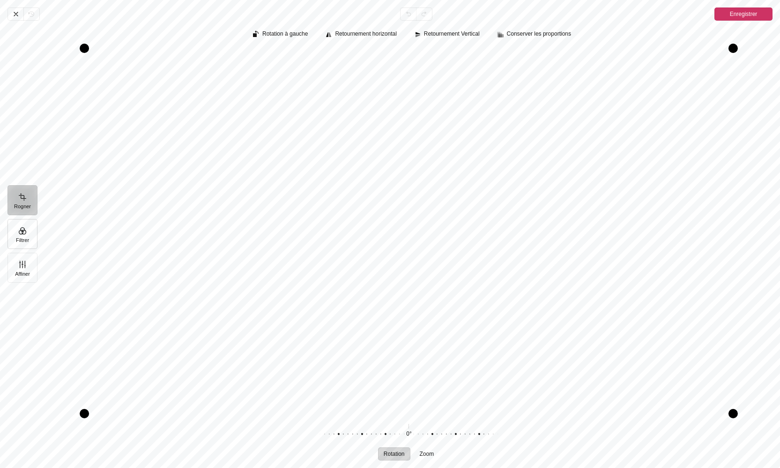
click at [20, 235] on button "Filtrer" at bounding box center [22, 234] width 30 height 30
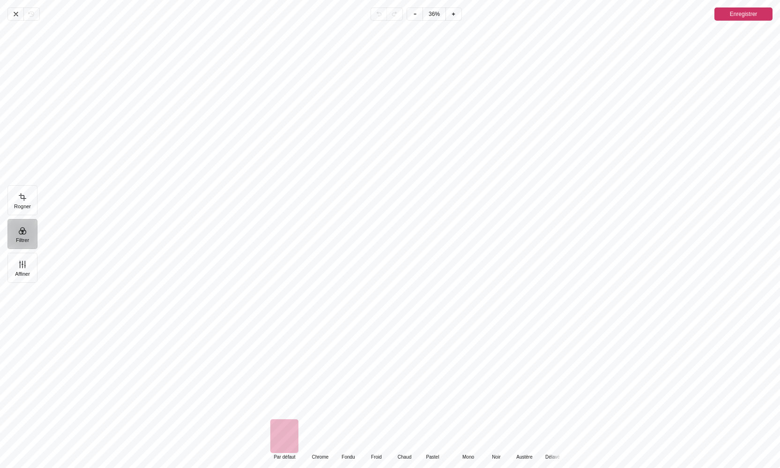
click at [468, 440] on div "Pintura" at bounding box center [468, 436] width 28 height 34
click at [17, 15] on icon "Pintura" at bounding box center [15, 13] width 7 height 7
